Goal: Check status

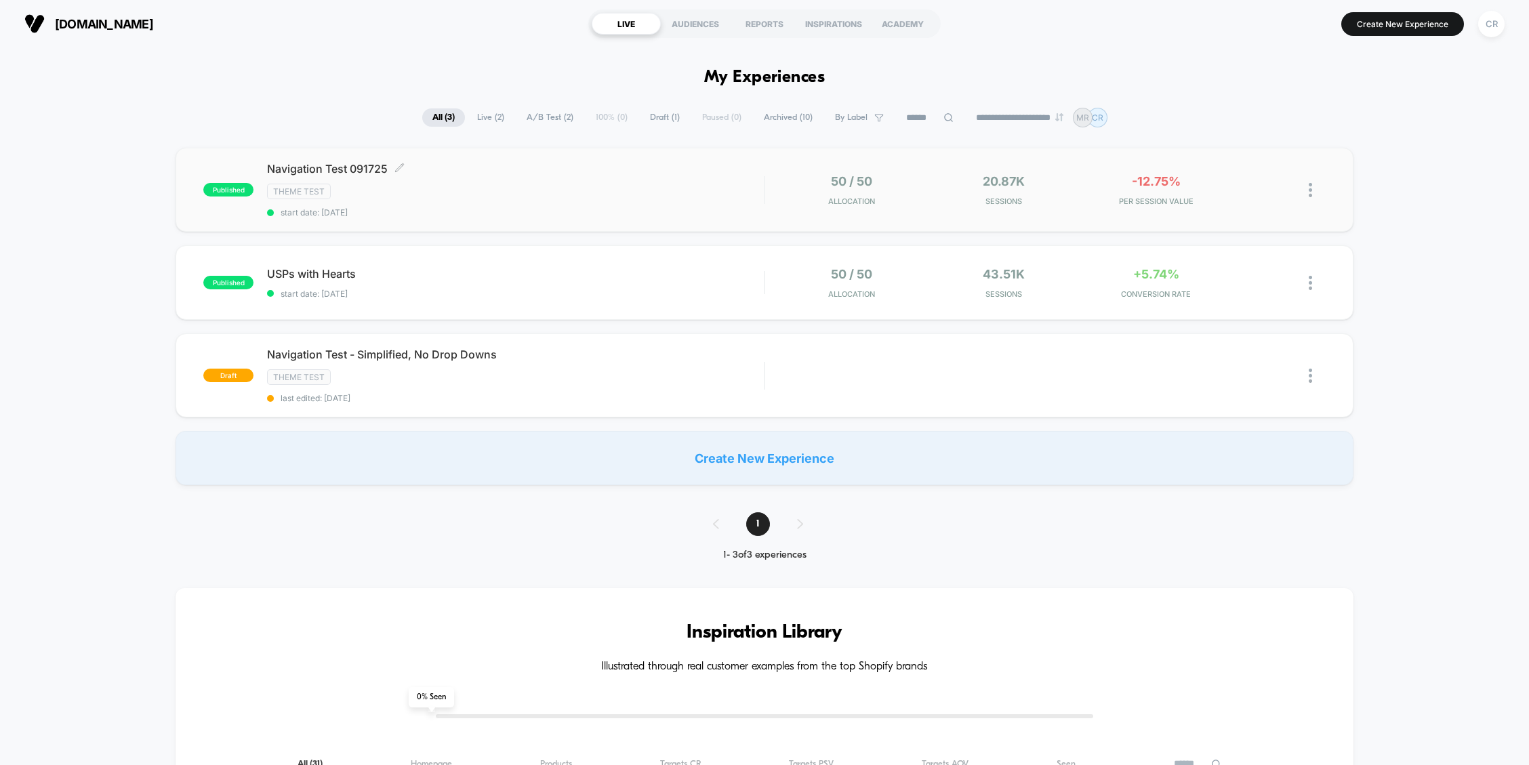
click at [679, 193] on div "Theme Test" at bounding box center [515, 192] width 497 height 16
click at [371, 269] on icon at bounding box center [368, 273] width 10 height 10
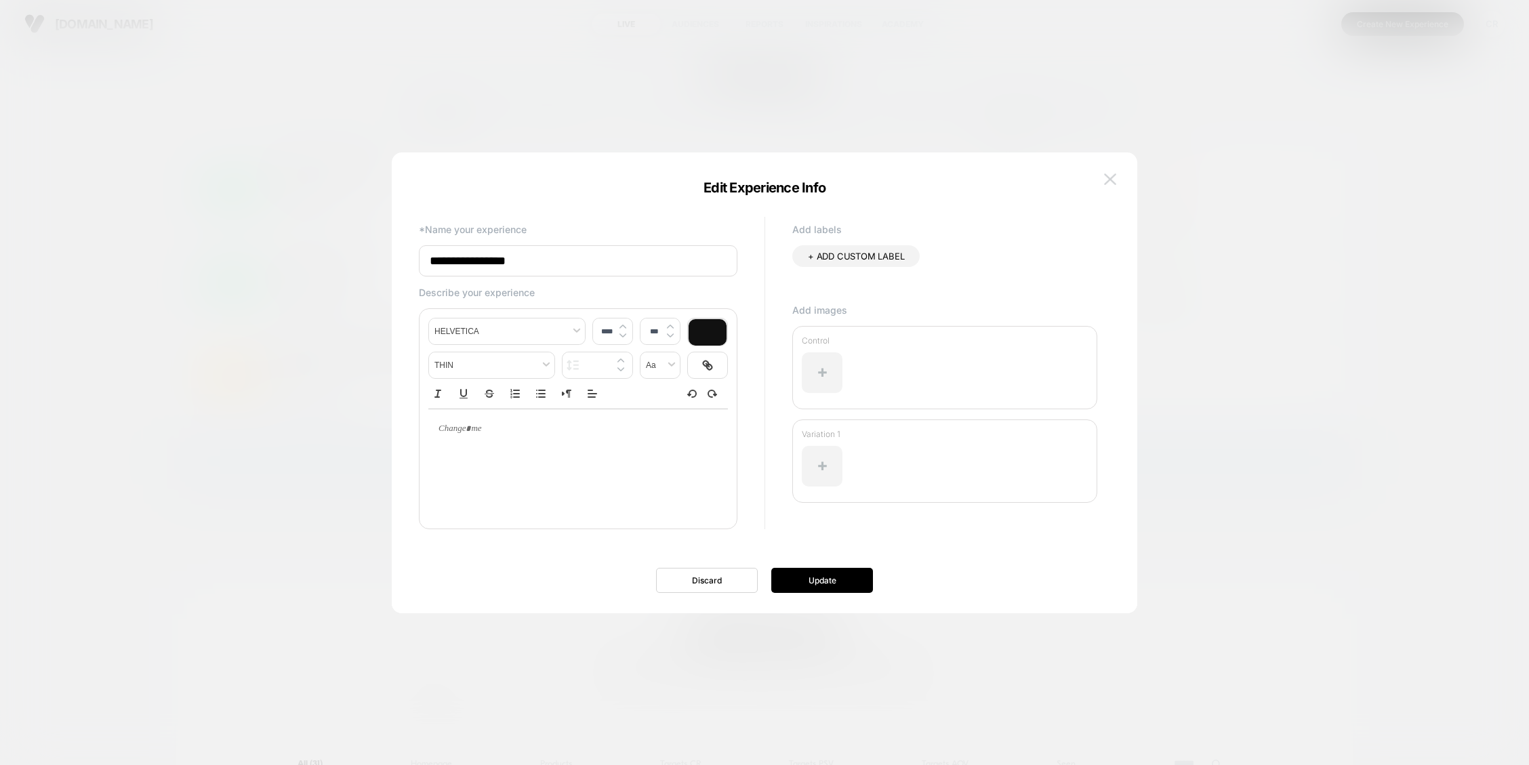
click at [1106, 182] on img at bounding box center [1110, 180] width 12 height 12
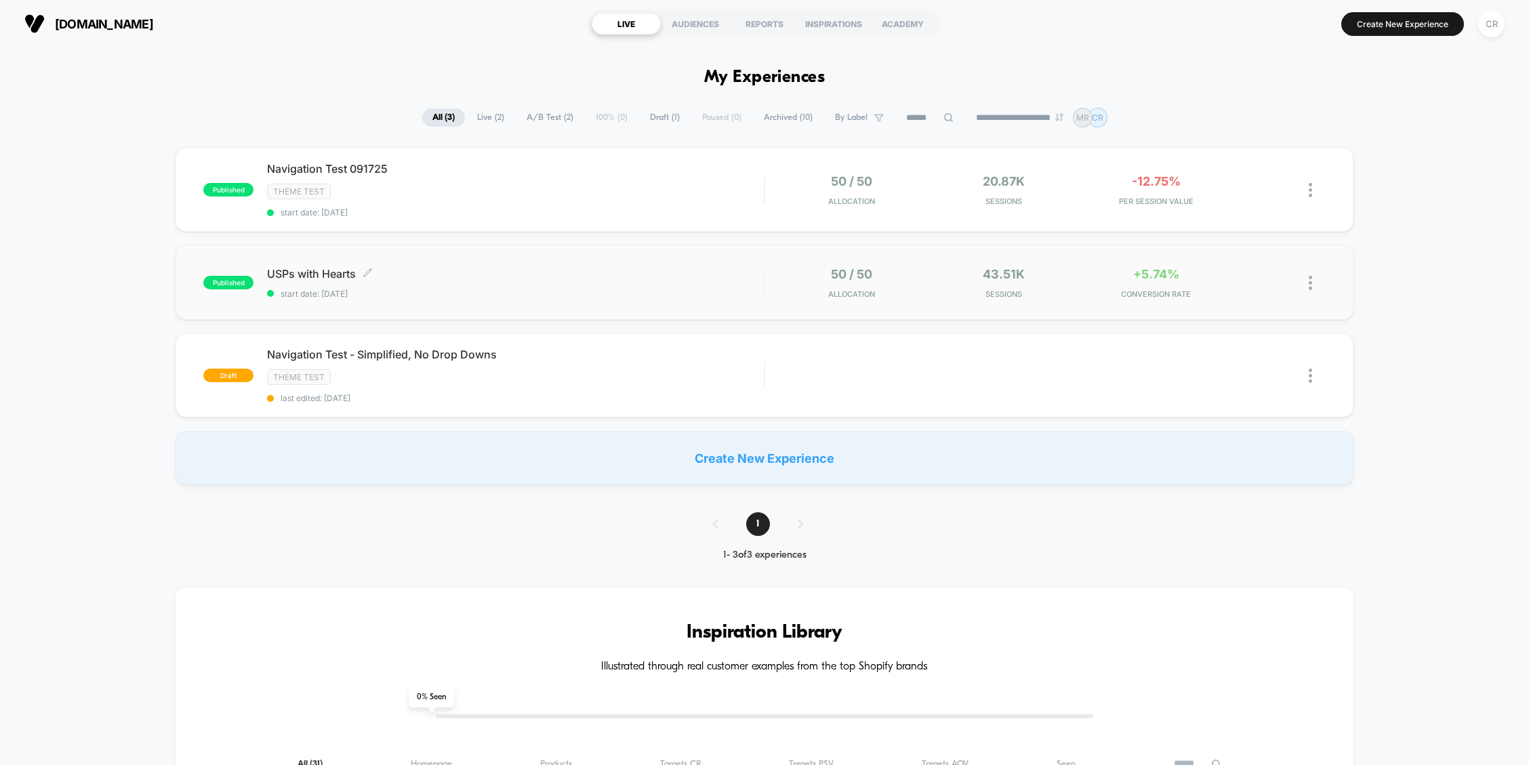
click at [484, 293] on span "start date: [DATE]" at bounding box center [515, 294] width 497 height 10
